Goal: Find specific page/section: Find specific page/section

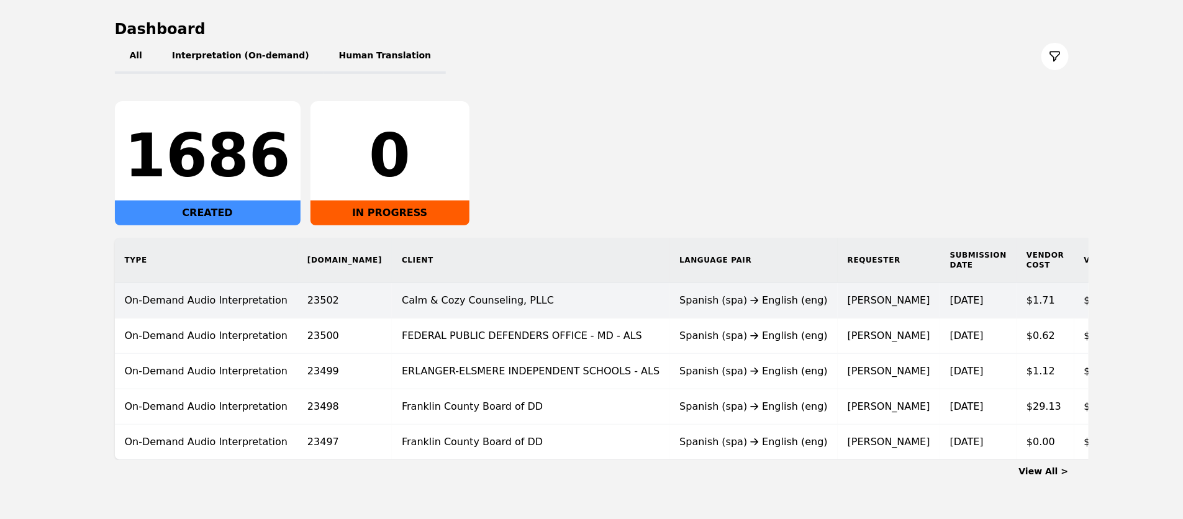
click at [679, 296] on div "Spanish (spa) English (eng)" at bounding box center [753, 300] width 148 height 15
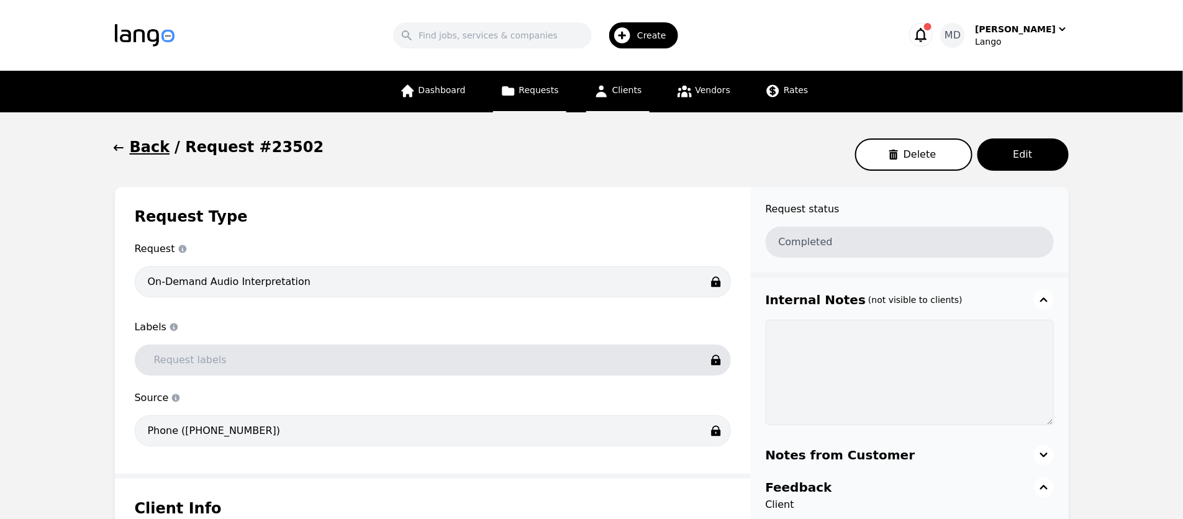
click at [619, 98] on link "Clients" at bounding box center [617, 92] width 63 height 42
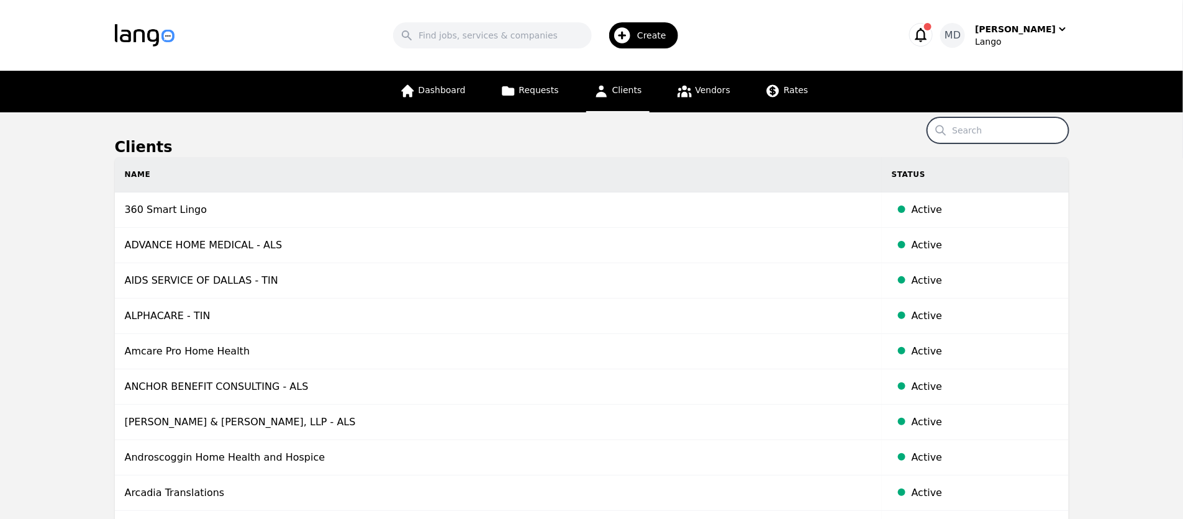
click at [996, 134] on input "Search" at bounding box center [998, 130] width 142 height 26
type input "calm"
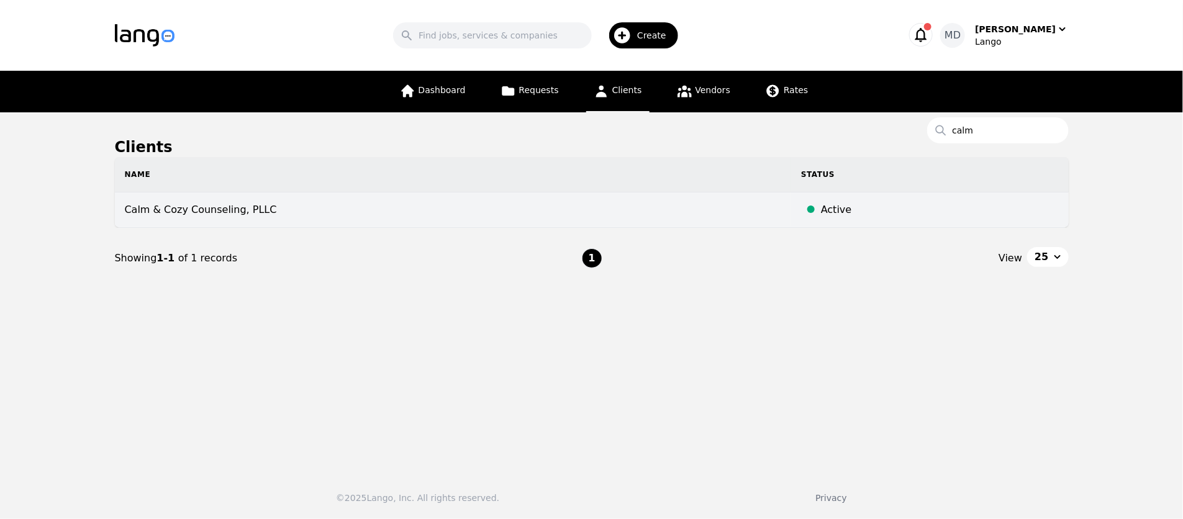
click at [202, 202] on td "Calm & Cozy Counseling, PLLC" at bounding box center [453, 210] width 677 height 35
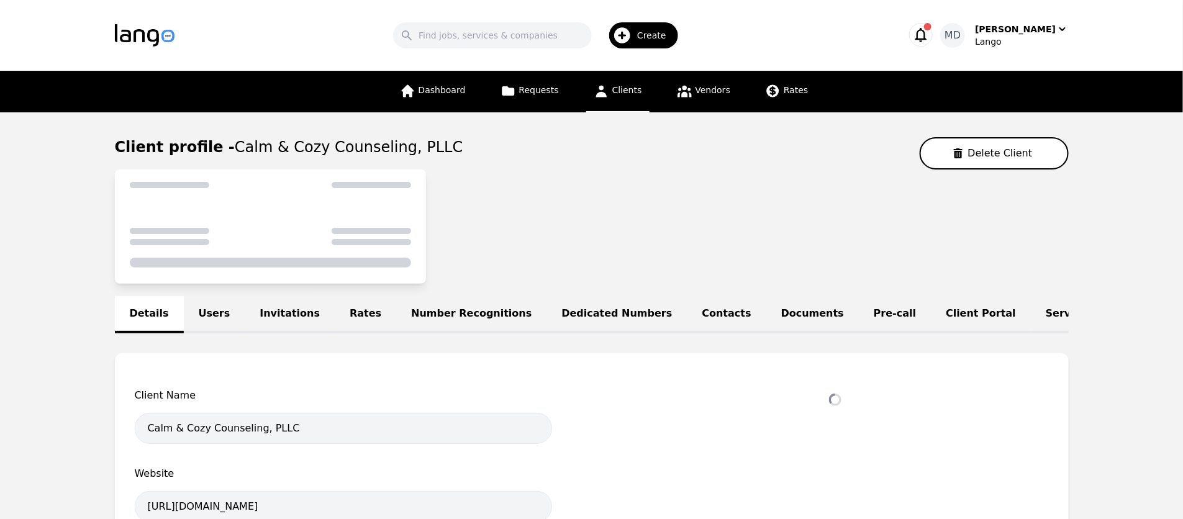
select select "active"
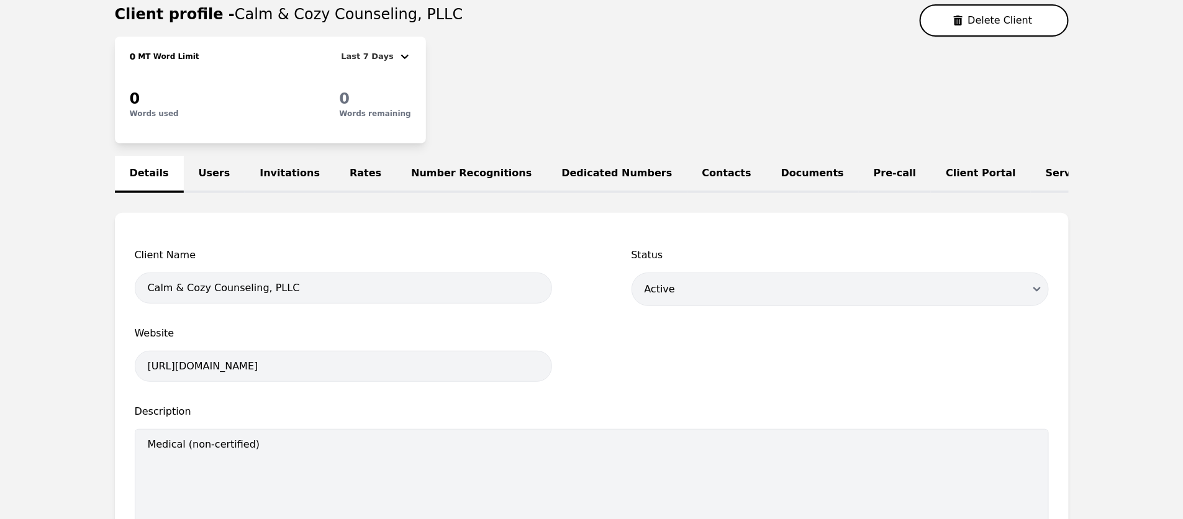
scroll to position [134, 0]
click at [214, 178] on link "Users" at bounding box center [214, 173] width 61 height 37
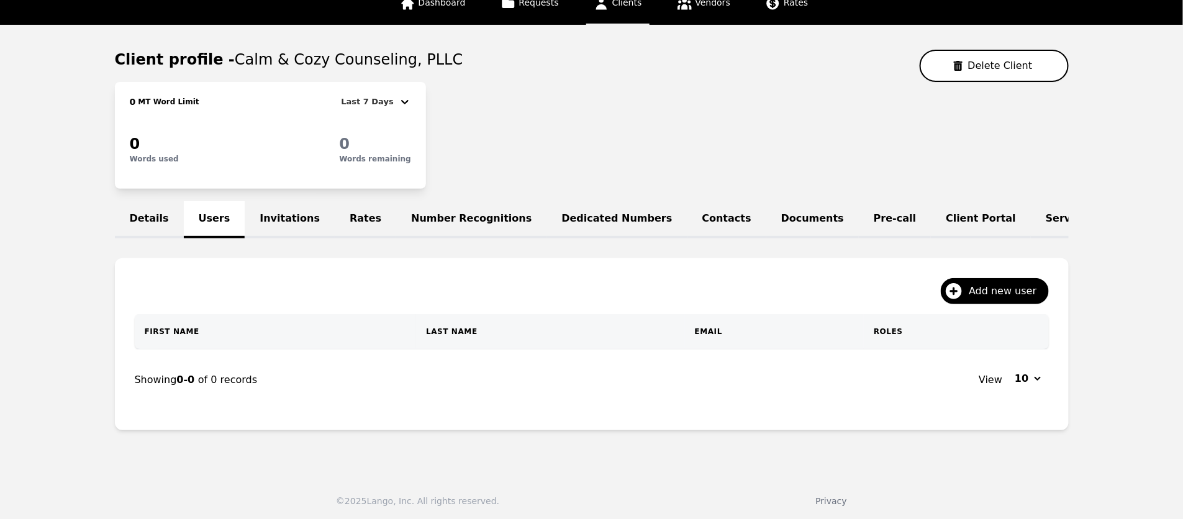
scroll to position [134, 0]
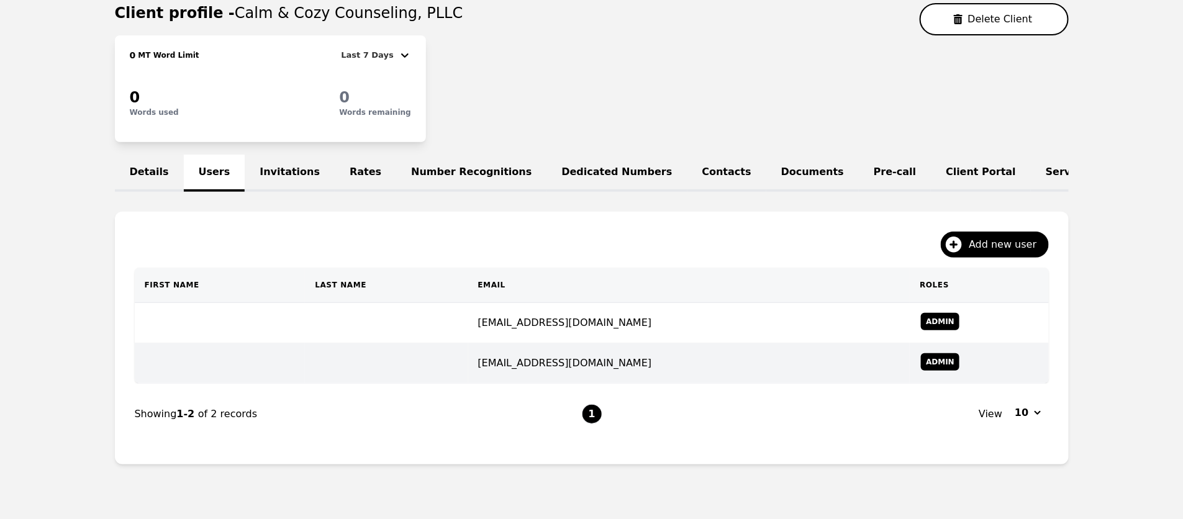
click at [679, 357] on td "[EMAIL_ADDRESS][DOMAIN_NAME]" at bounding box center [689, 363] width 442 height 40
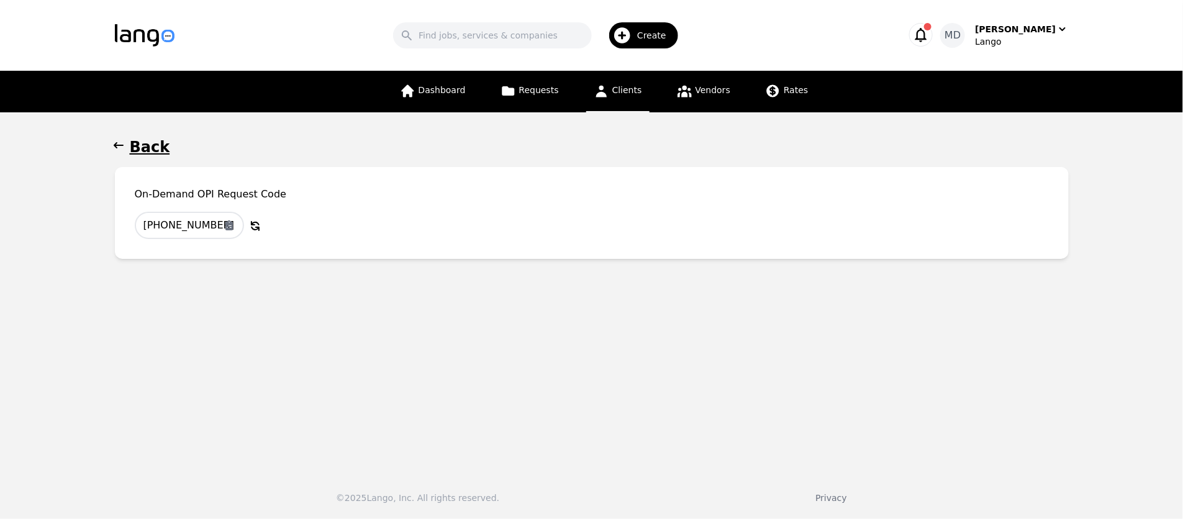
click at [141, 144] on h1 "Back" at bounding box center [150, 147] width 40 height 20
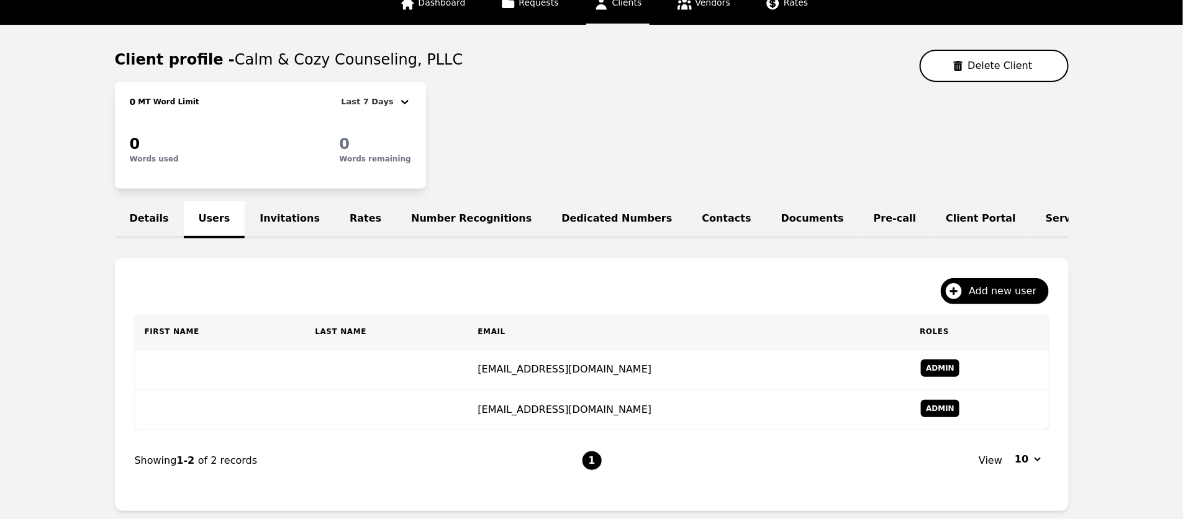
scroll to position [95, 0]
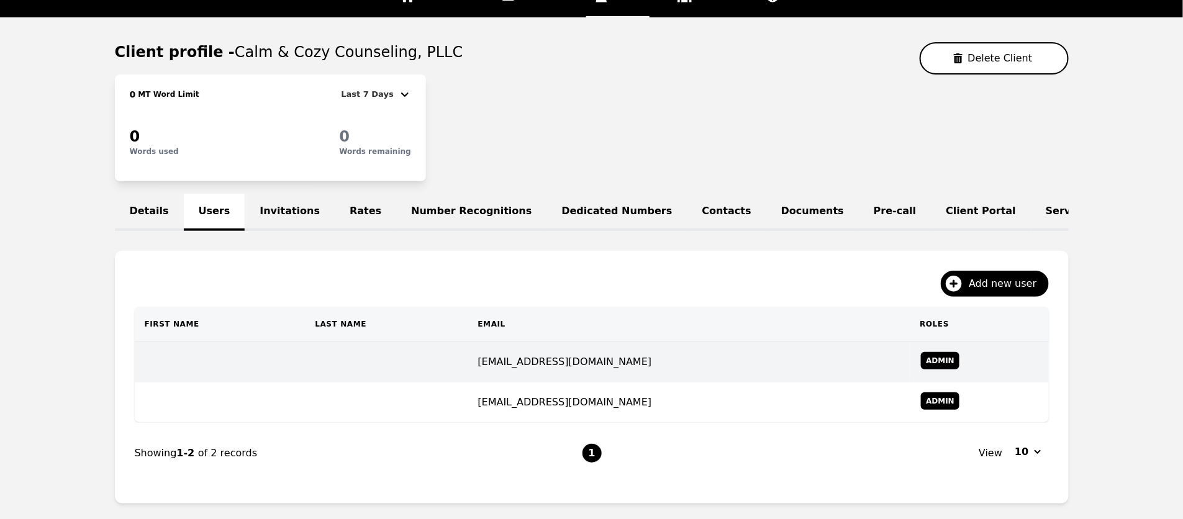
click at [589, 348] on td "[EMAIL_ADDRESS][DOMAIN_NAME]" at bounding box center [689, 362] width 442 height 40
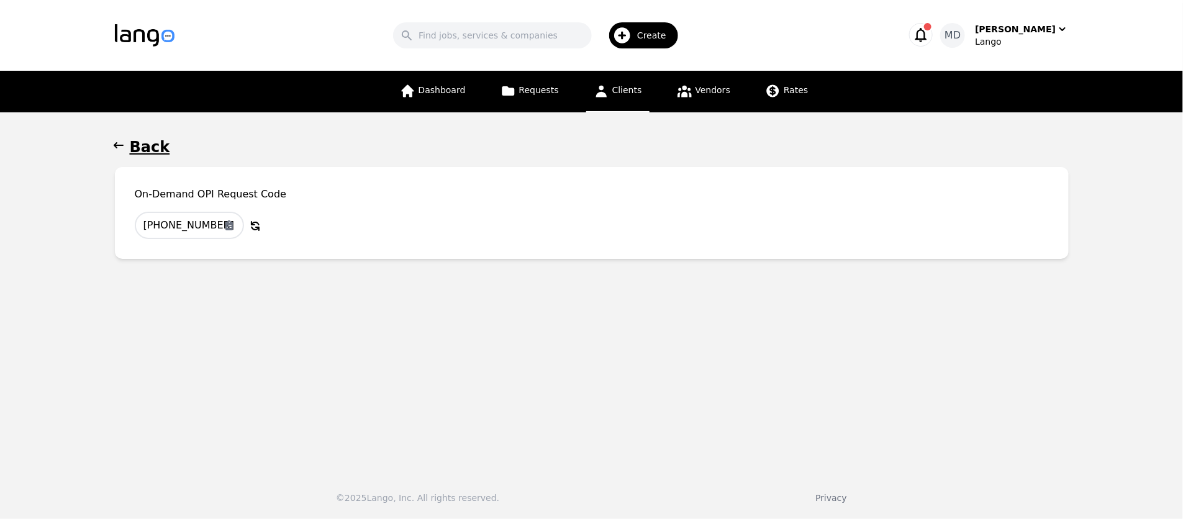
click at [209, 193] on span "On-Demand OPI Request Code" at bounding box center [592, 194] width 914 height 15
click at [139, 147] on h1 "Back" at bounding box center [150, 147] width 40 height 20
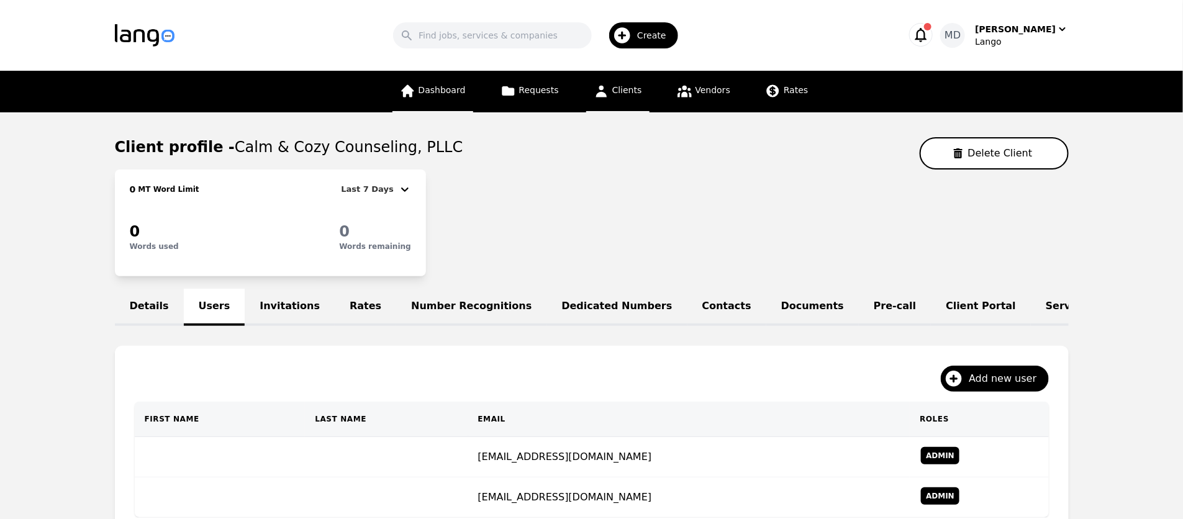
click at [450, 96] on link "Dashboard" at bounding box center [433, 92] width 81 height 42
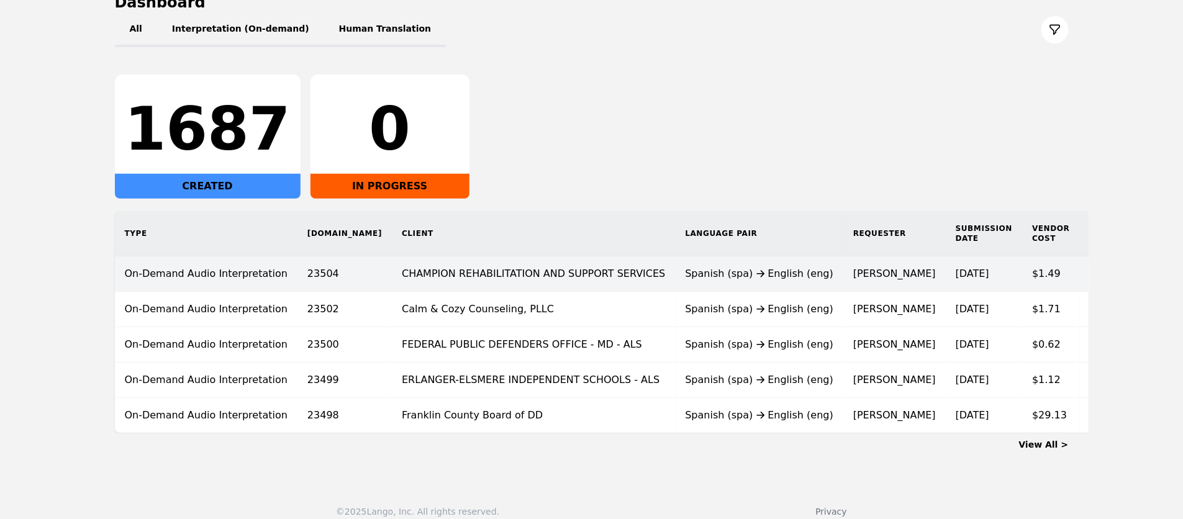
scroll to position [147, 0]
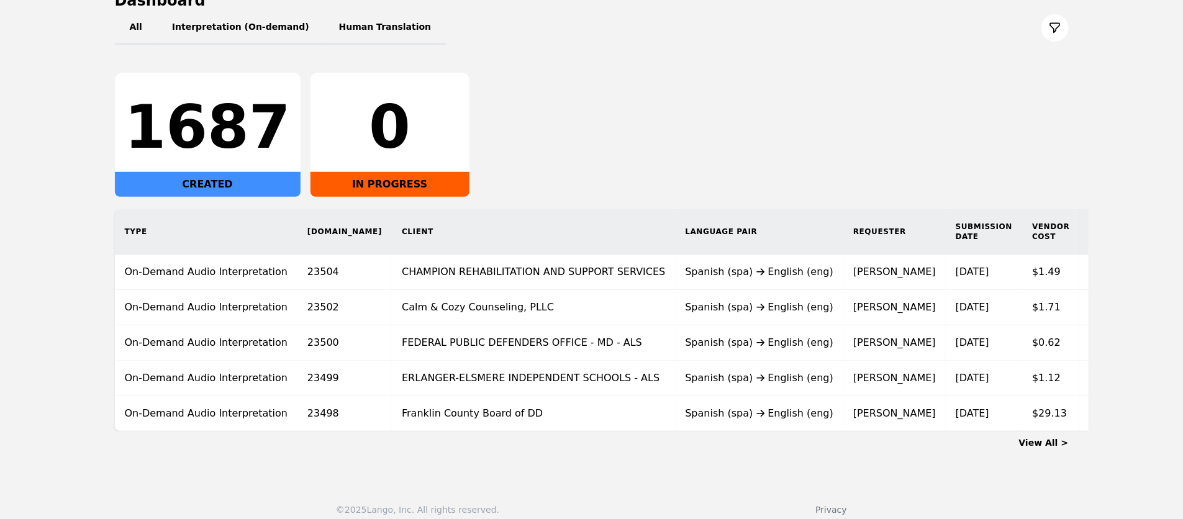
click at [53, 244] on main "Dashboard All Interpretation (On-demand) Human Translation 1687 CREATED 0 IN PR…" at bounding box center [591, 220] width 1183 height 508
